Goal: Task Accomplishment & Management: Manage account settings

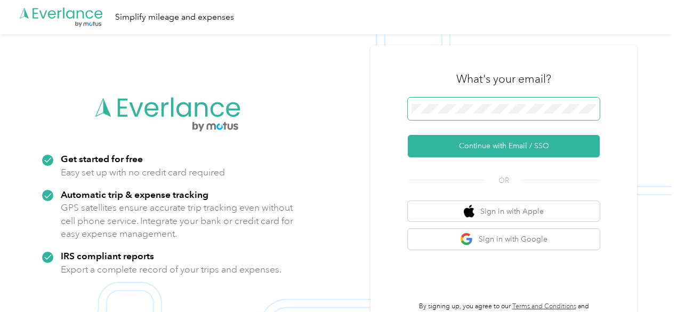
click at [408, 135] on button "Continue with Email / SSO" at bounding box center [504, 146] width 192 height 22
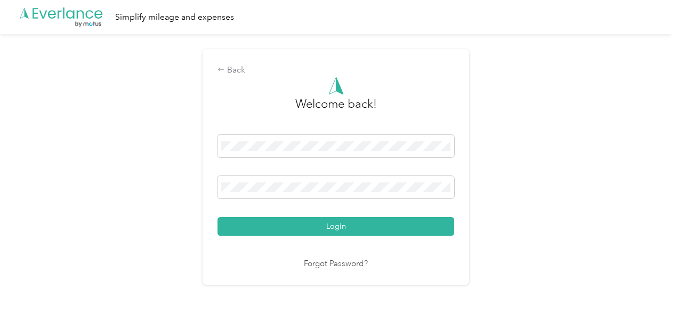
click at [218, 217] on button "Login" at bounding box center [336, 226] width 237 height 19
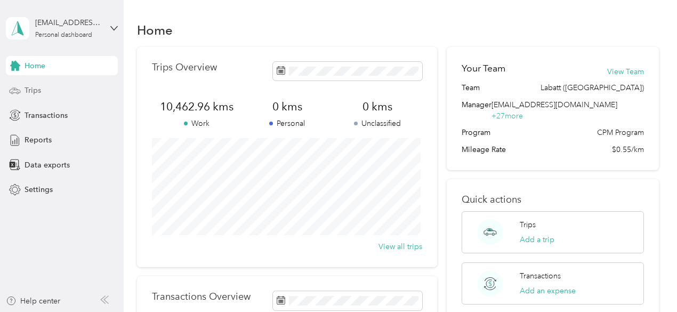
click at [42, 85] on div "Trips" at bounding box center [62, 90] width 112 height 19
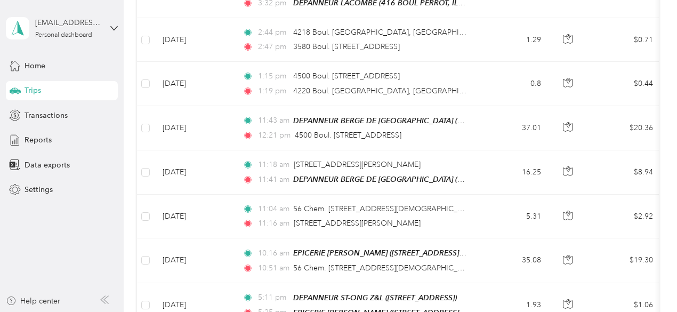
scroll to position [936, 0]
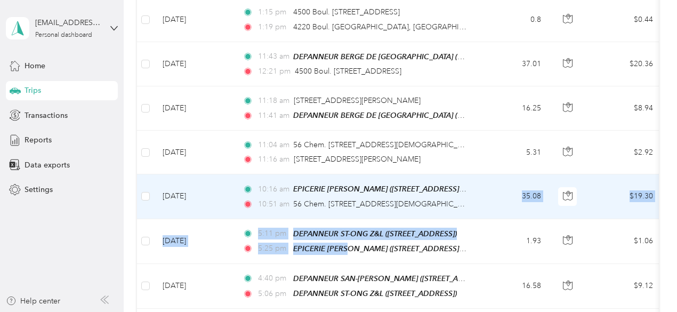
drag, startPoint x: 343, startPoint y: 230, endPoint x: 513, endPoint y: 194, distance: 173.4
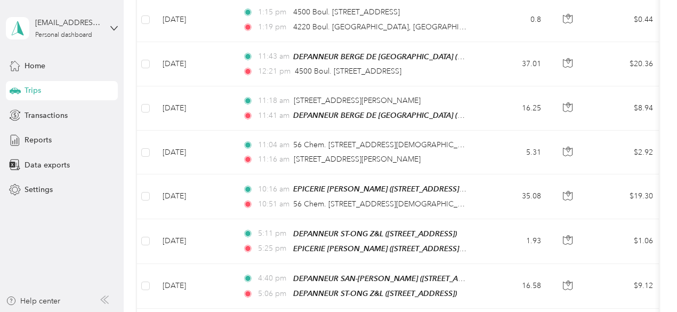
click at [100, 222] on aside "[PERSON_NAME][EMAIL_ADDRESS][DOMAIN_NAME] Personal dashboard Home Trips Transac…" at bounding box center [62, 156] width 124 height 312
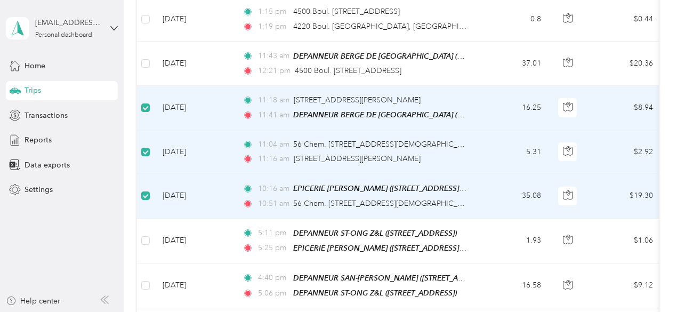
scroll to position [1151, 0]
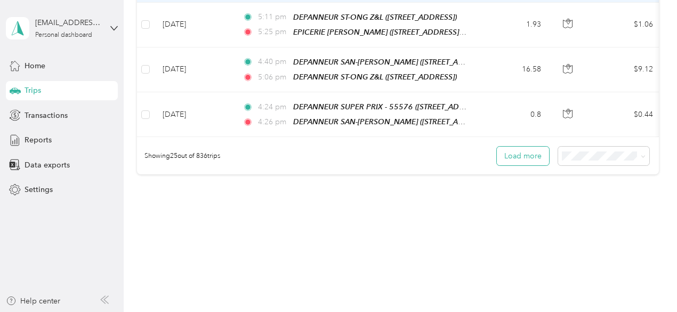
click at [520, 147] on button "Load more" at bounding box center [523, 156] width 52 height 19
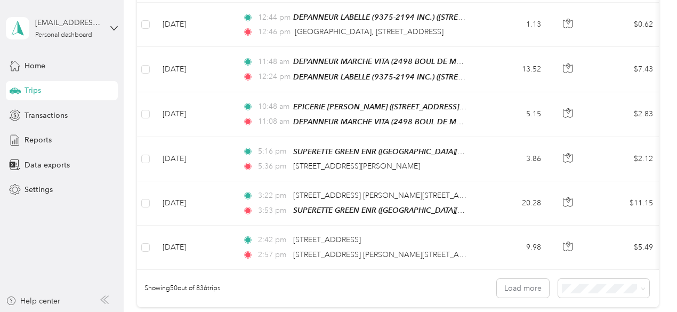
scroll to position [2243, 0]
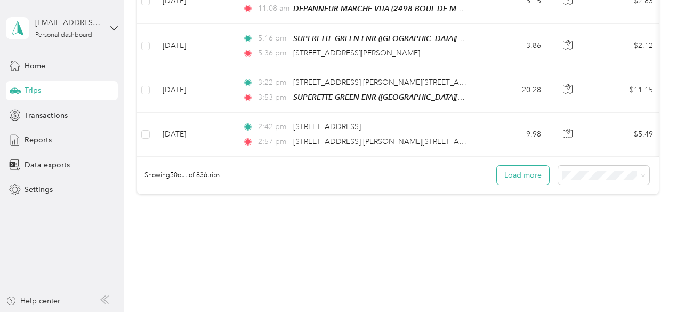
click at [532, 166] on button "Load more" at bounding box center [523, 175] width 52 height 19
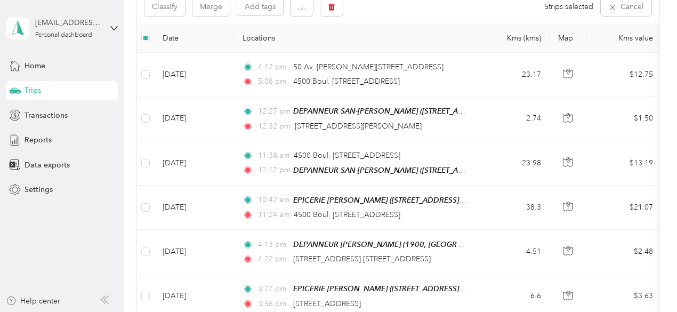
scroll to position [0, 0]
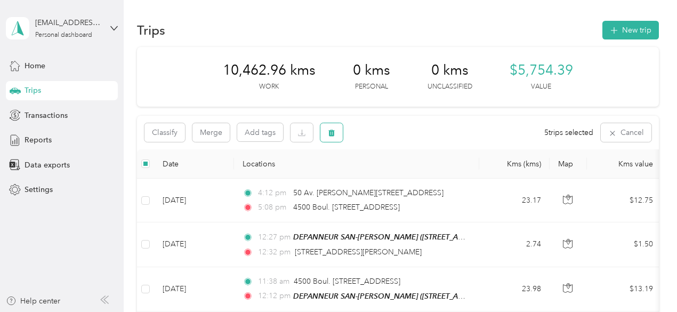
click at [334, 132] on icon "button" at bounding box center [331, 133] width 6 height 7
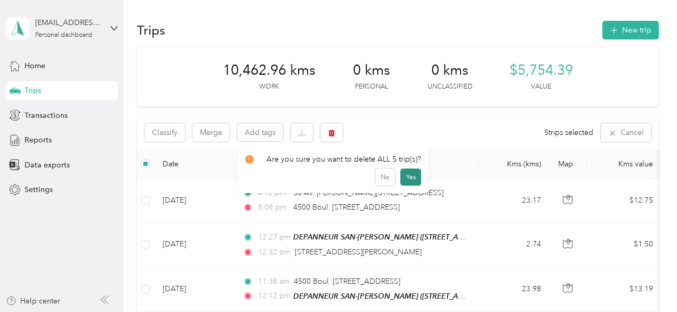
click at [407, 178] on button "Yes" at bounding box center [410, 176] width 21 height 17
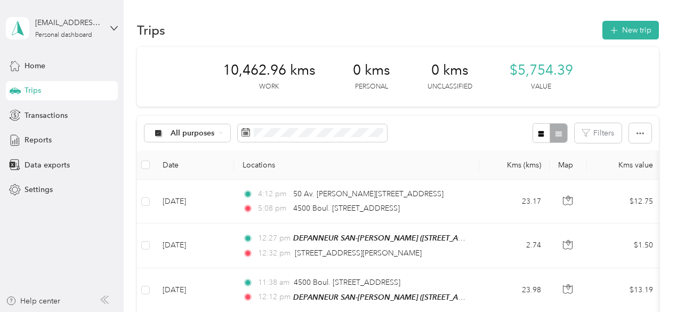
click at [514, 106] on div "10,462.96 kms Work 0 kms Personal 0 kms Unclassified $5,754.39 Value" at bounding box center [398, 77] width 522 height 60
click at [41, 157] on div "Data exports" at bounding box center [62, 164] width 112 height 19
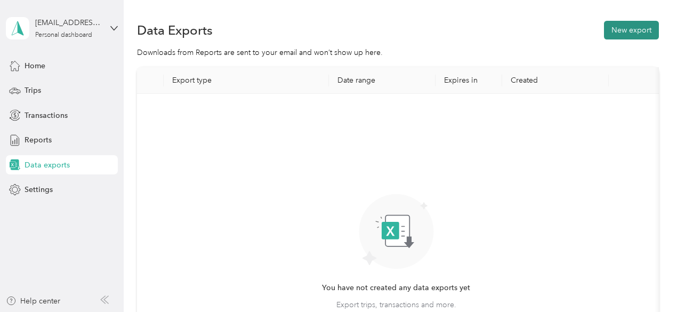
click at [639, 33] on button "New export" at bounding box center [631, 30] width 55 height 19
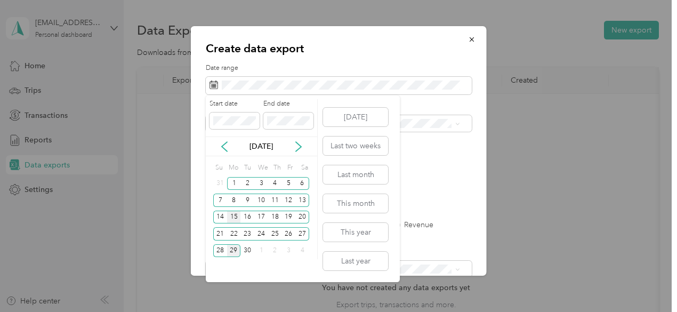
click at [236, 212] on div "15" at bounding box center [234, 217] width 14 height 13
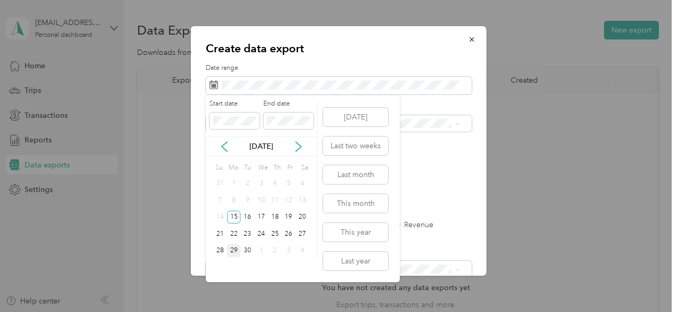
click at [232, 251] on div "29" at bounding box center [234, 250] width 14 height 13
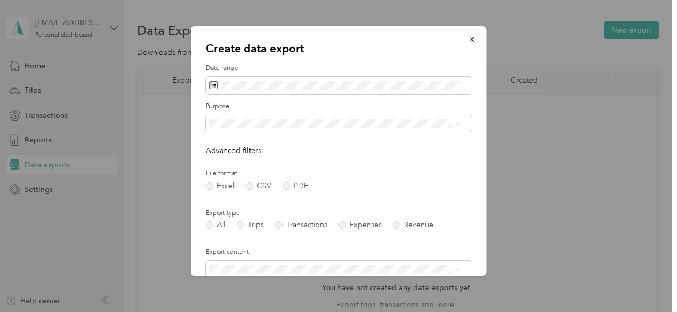
click at [238, 148] on ol "All Labatt ([GEOGRAPHIC_DATA]) Personal" at bounding box center [335, 160] width 258 height 56
click at [290, 187] on label "PDF" at bounding box center [296, 185] width 26 height 7
click at [242, 227] on label "Trips" at bounding box center [250, 224] width 27 height 7
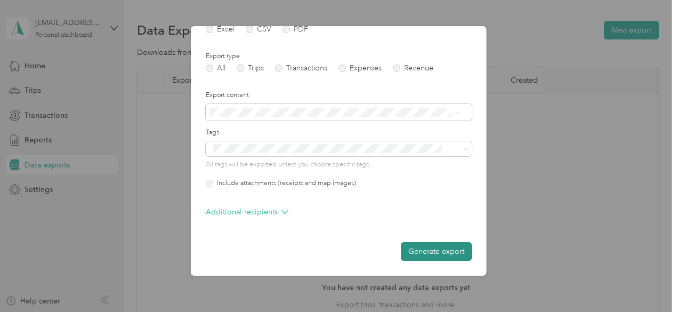
click at [446, 247] on button "Generate export" at bounding box center [436, 251] width 71 height 19
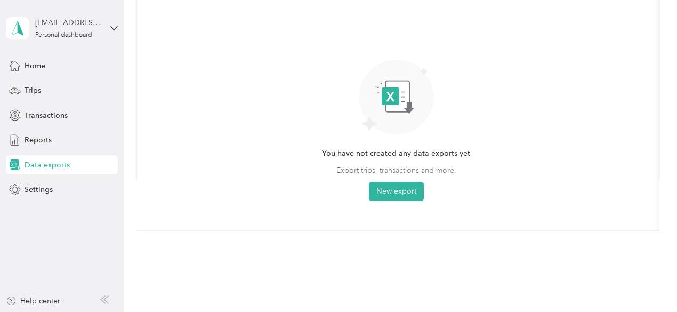
scroll to position [0, 0]
